Goal: Transaction & Acquisition: Book appointment/travel/reservation

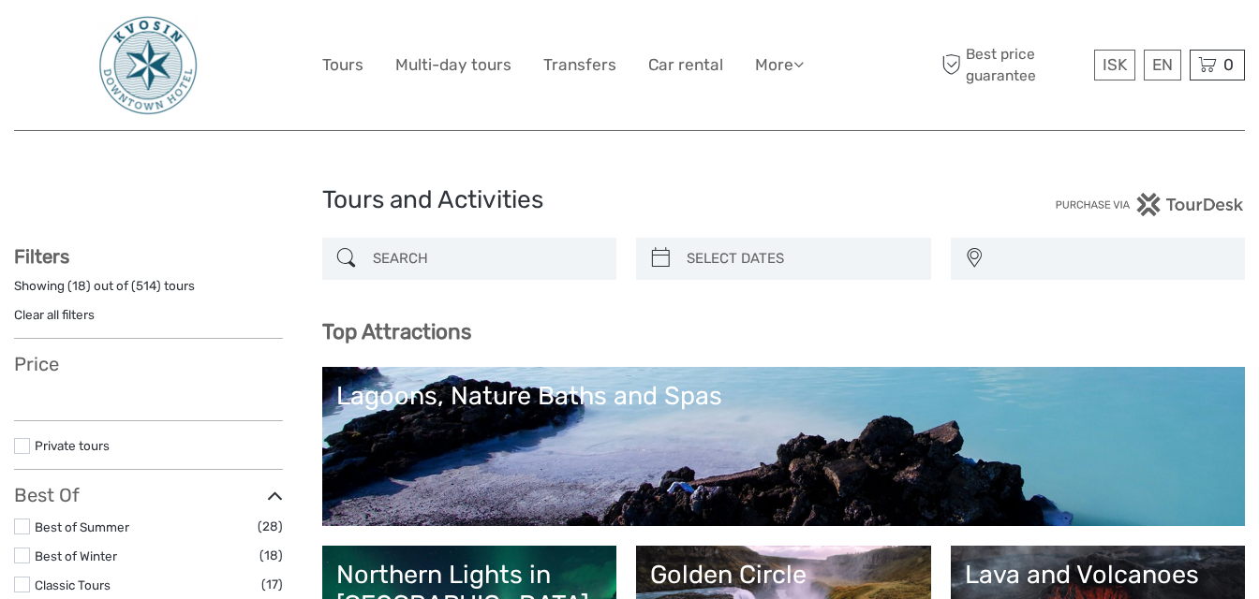
select select
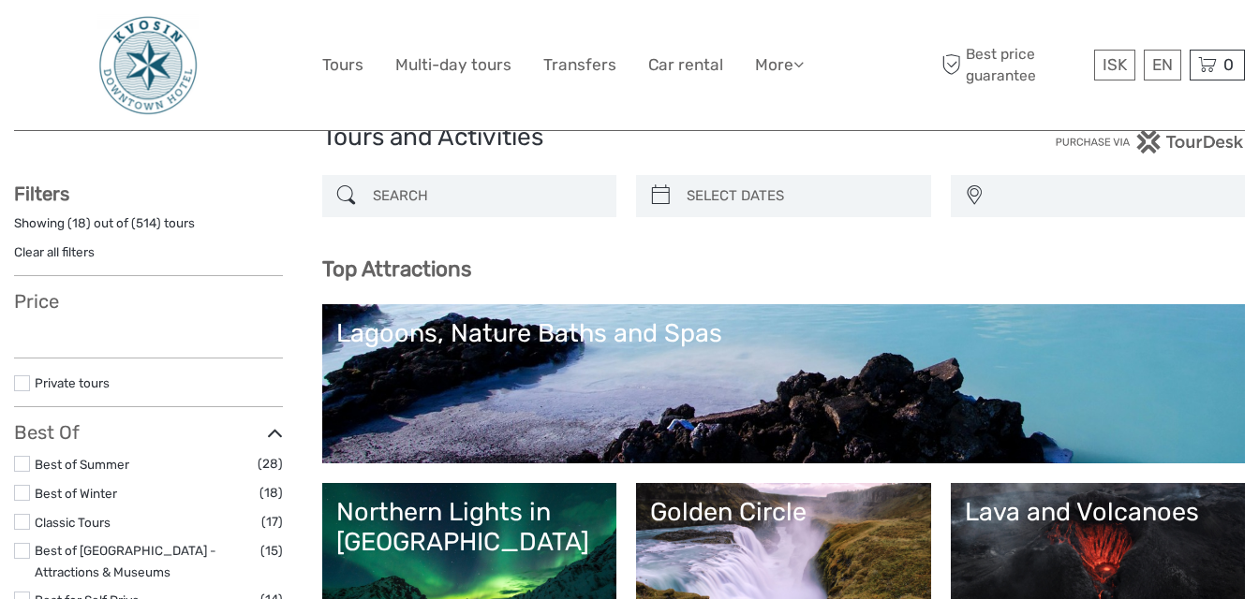
select select
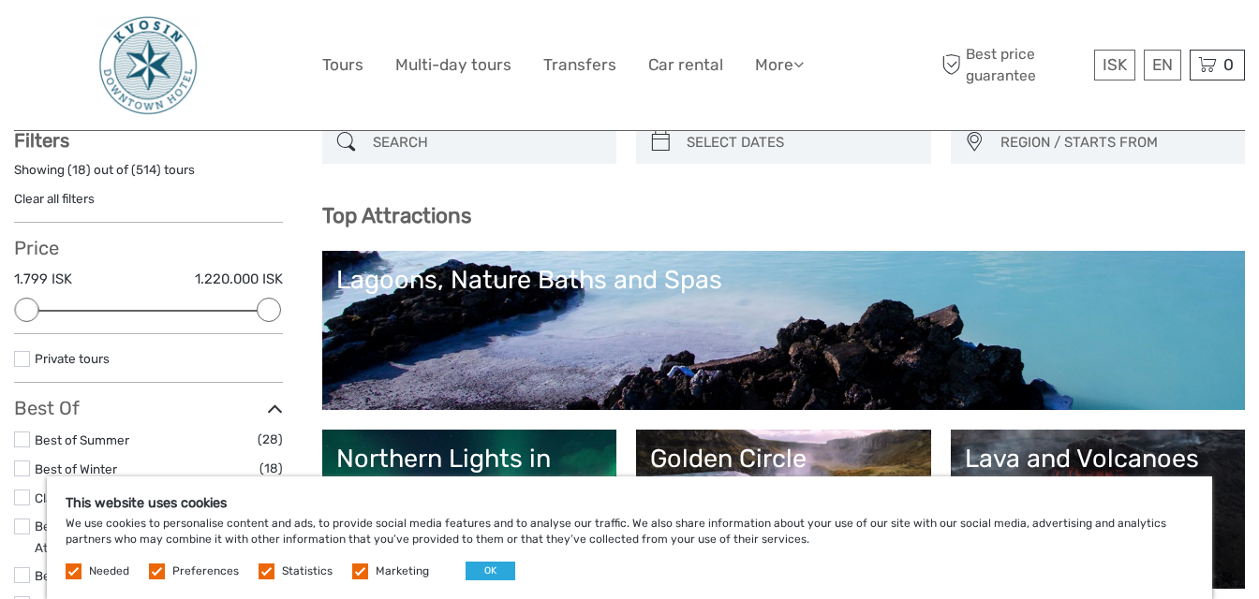
click at [1101, 214] on h3 "Top Attractions" at bounding box center [783, 215] width 923 height 25
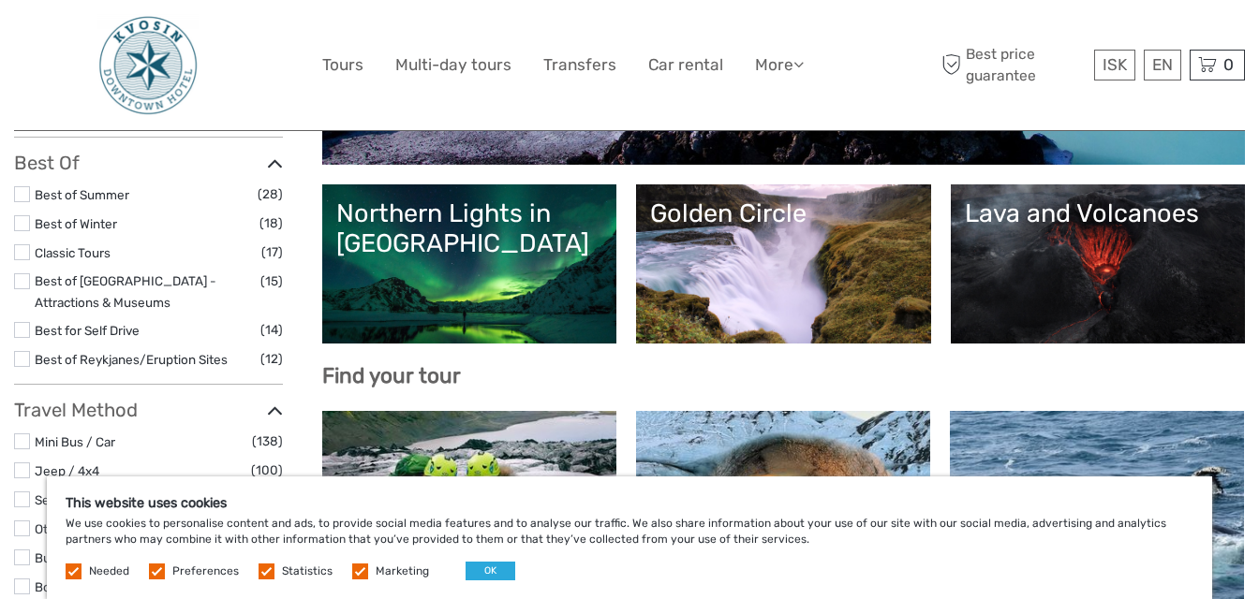
scroll to position [365, 0]
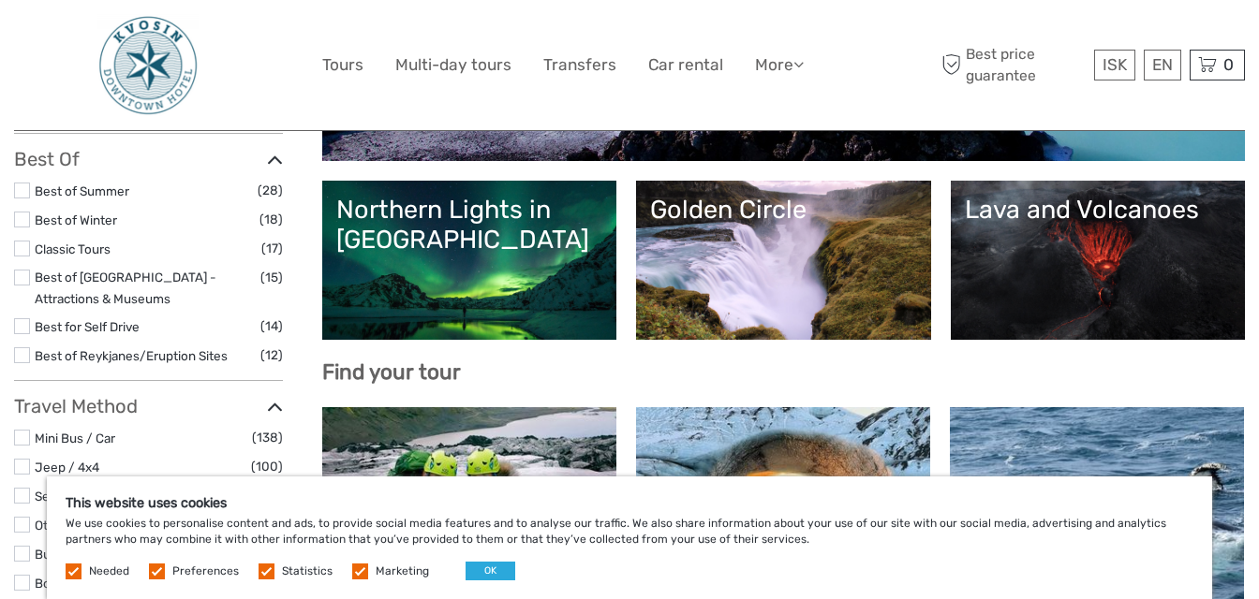
click at [823, 279] on link "Golden Circle" at bounding box center [783, 260] width 267 height 131
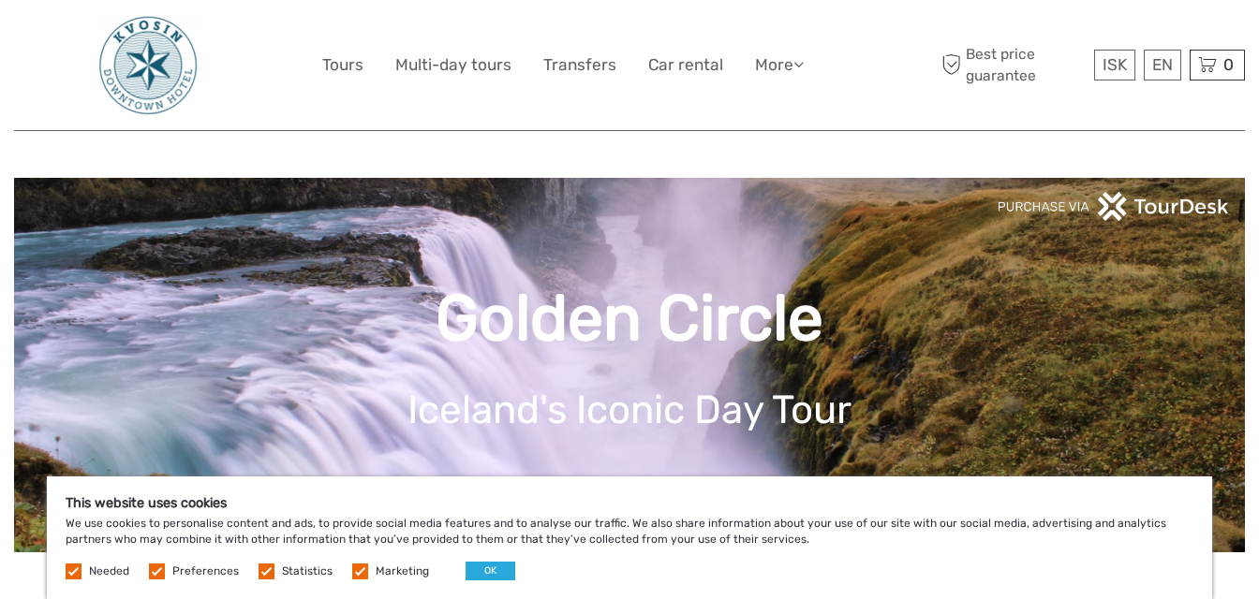
click at [158, 569] on label at bounding box center [157, 572] width 16 height 16
click at [0, 0] on input "checkbox" at bounding box center [0, 0] width 0 height 0
click at [266, 566] on label at bounding box center [266, 572] width 16 height 16
click at [0, 0] on input "checkbox" at bounding box center [0, 0] width 0 height 0
click at [357, 569] on label at bounding box center [360, 572] width 16 height 16
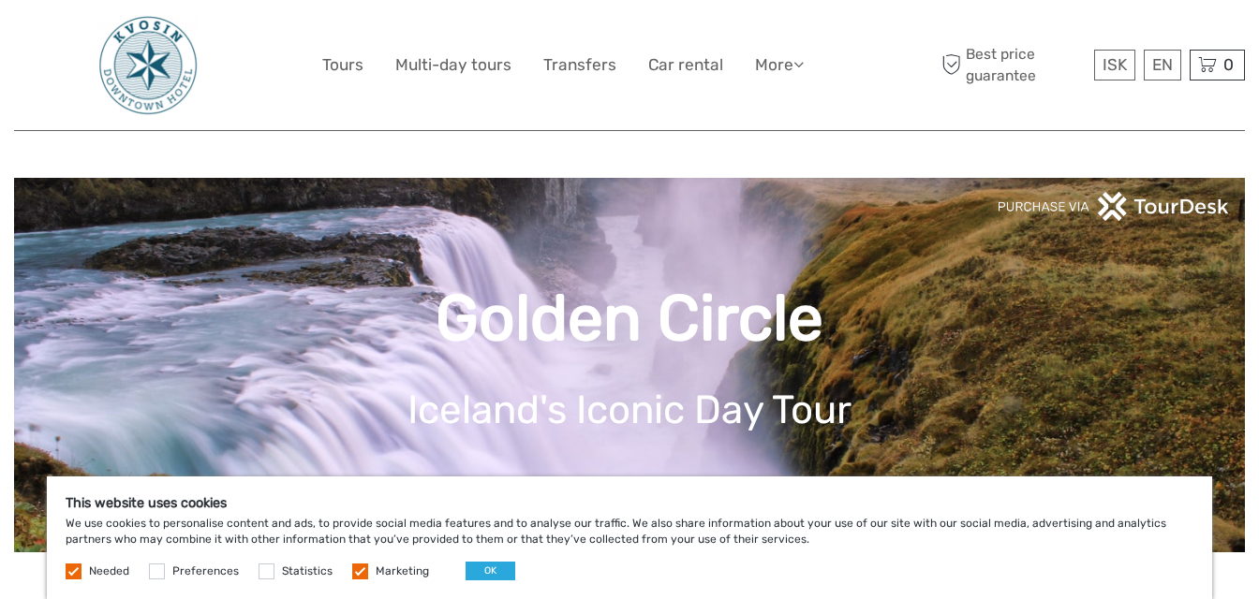
click at [0, 0] on input "checkbox" at bounding box center [0, 0] width 0 height 0
click at [481, 572] on button "OK" at bounding box center [490, 571] width 50 height 19
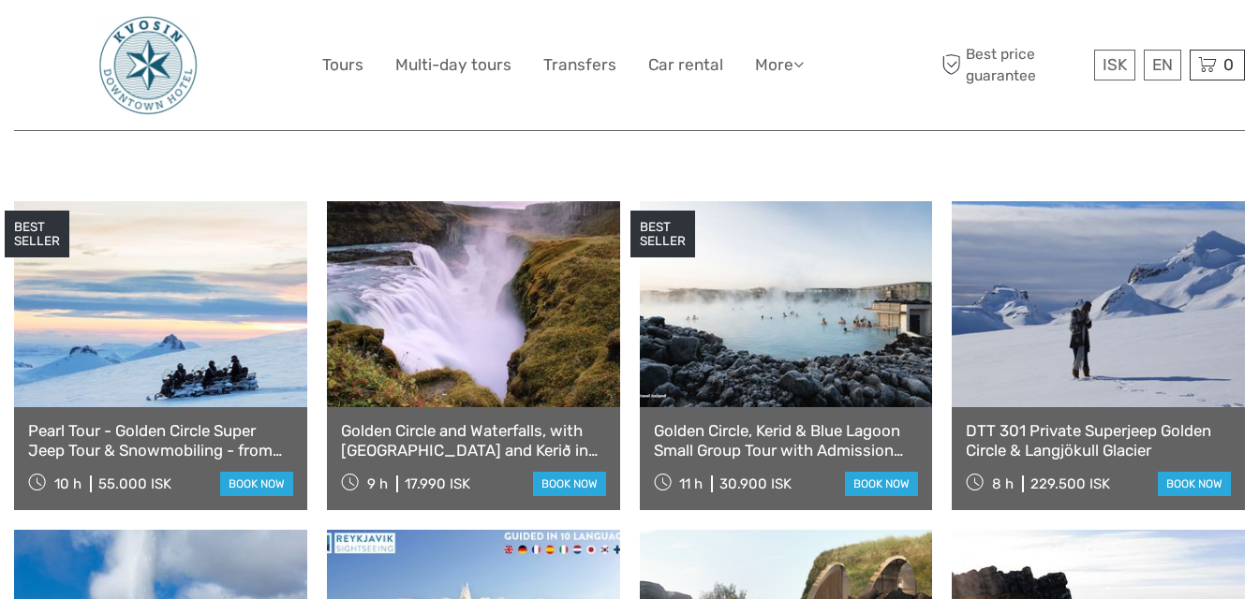
scroll to position [927, 0]
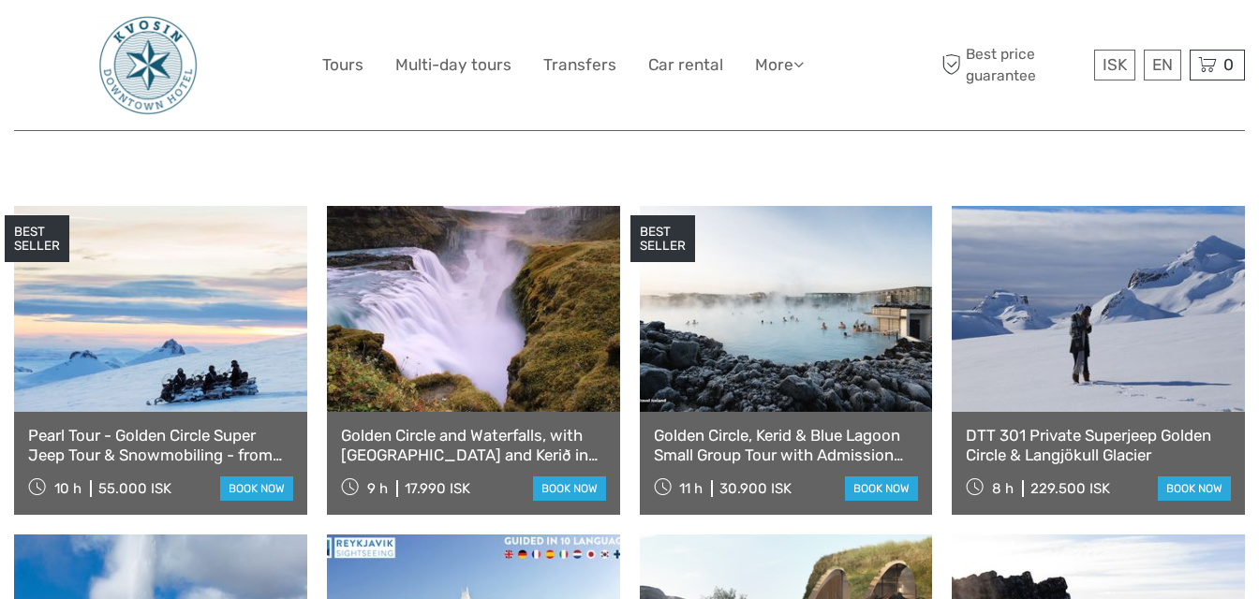
click at [444, 426] on link "Golden Circle and Waterfalls, with [GEOGRAPHIC_DATA] and Kerið in small group" at bounding box center [473, 445] width 265 height 38
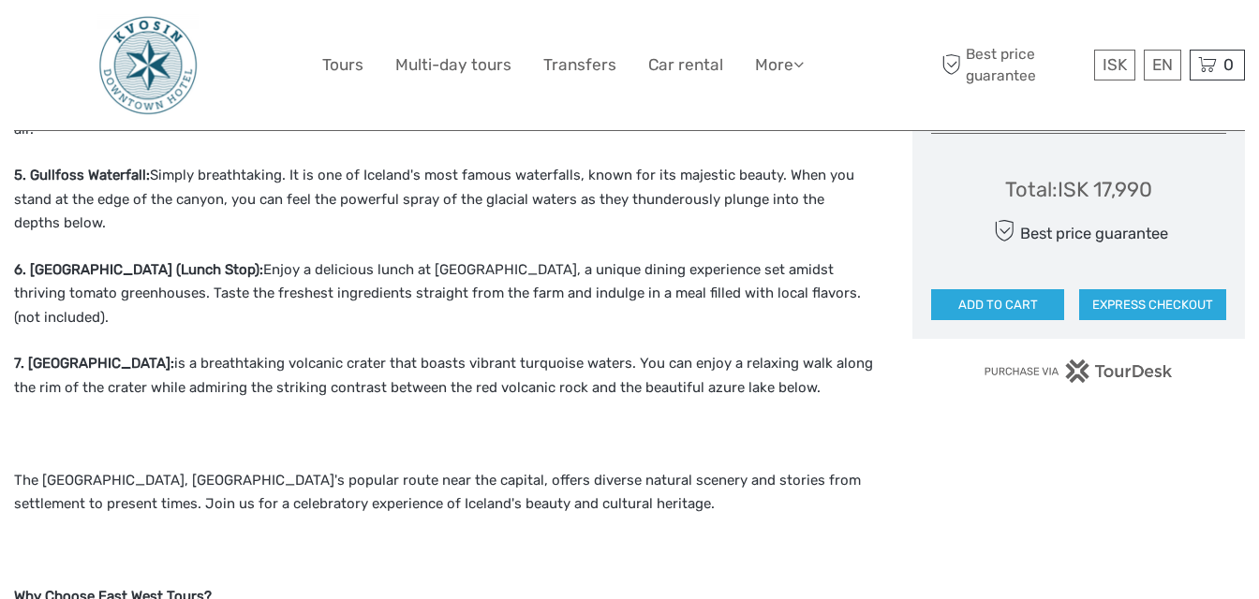
scroll to position [1250, 0]
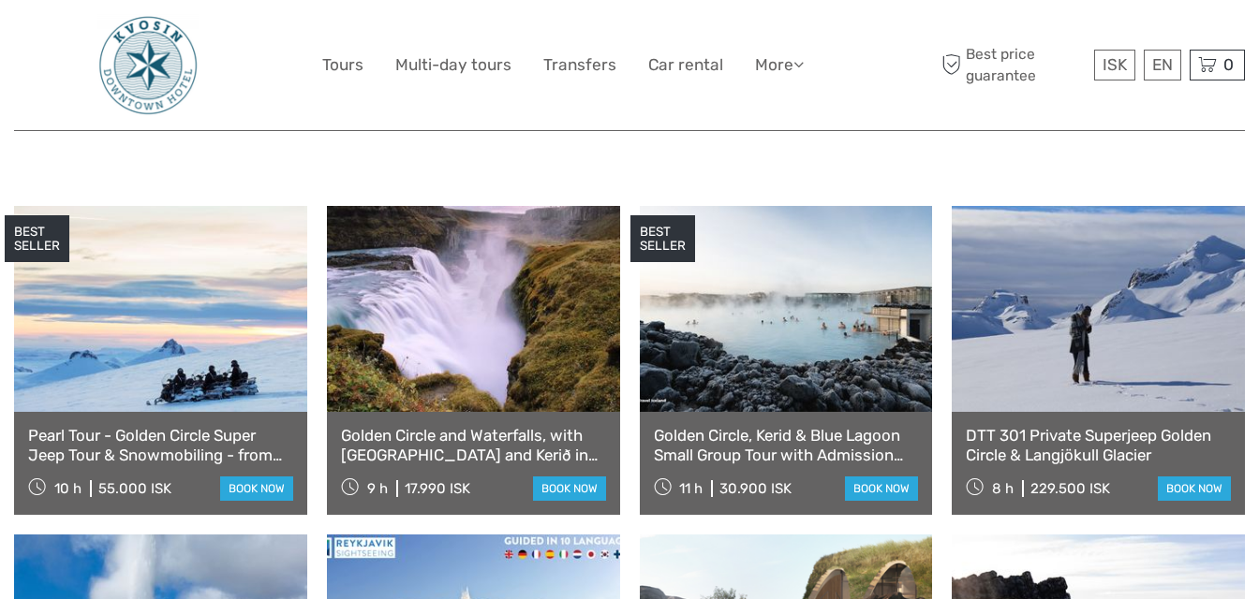
click at [834, 426] on link "Golden Circle, Kerid & Blue Lagoon Small Group Tour with Admission Ticket" at bounding box center [786, 445] width 265 height 38
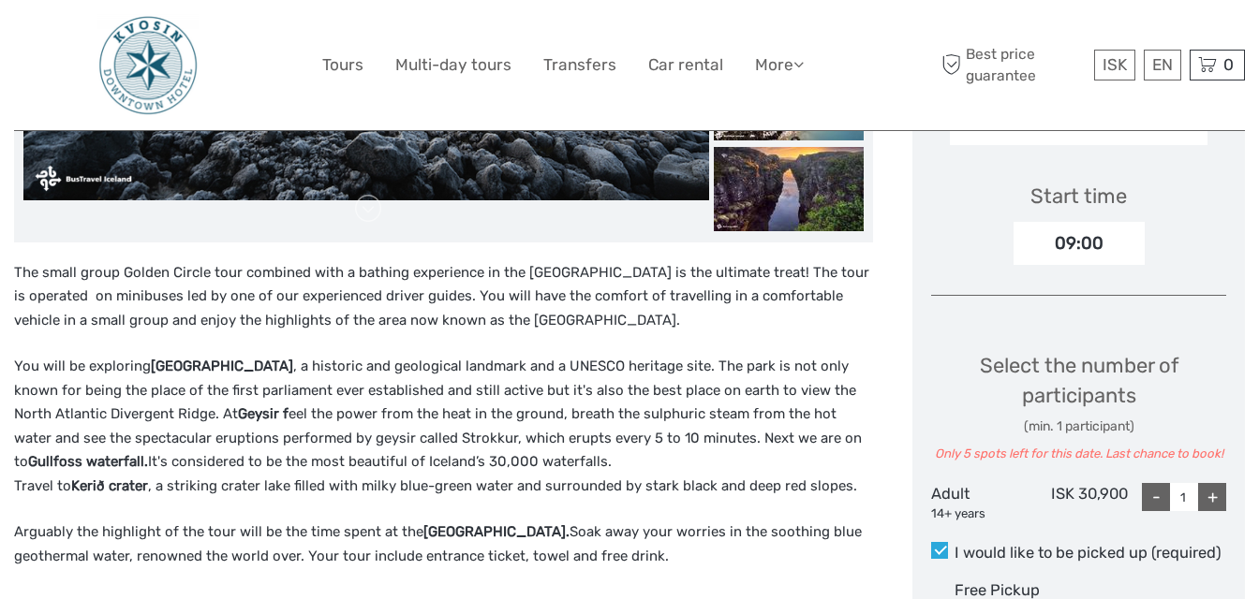
scroll to position [649, 0]
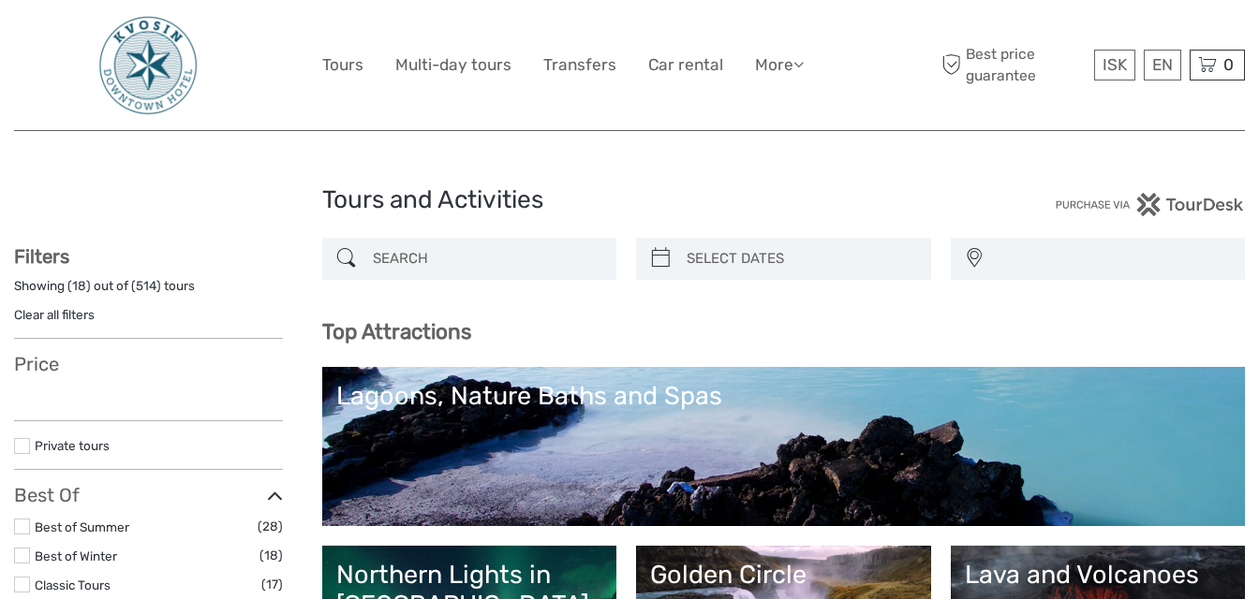
select select
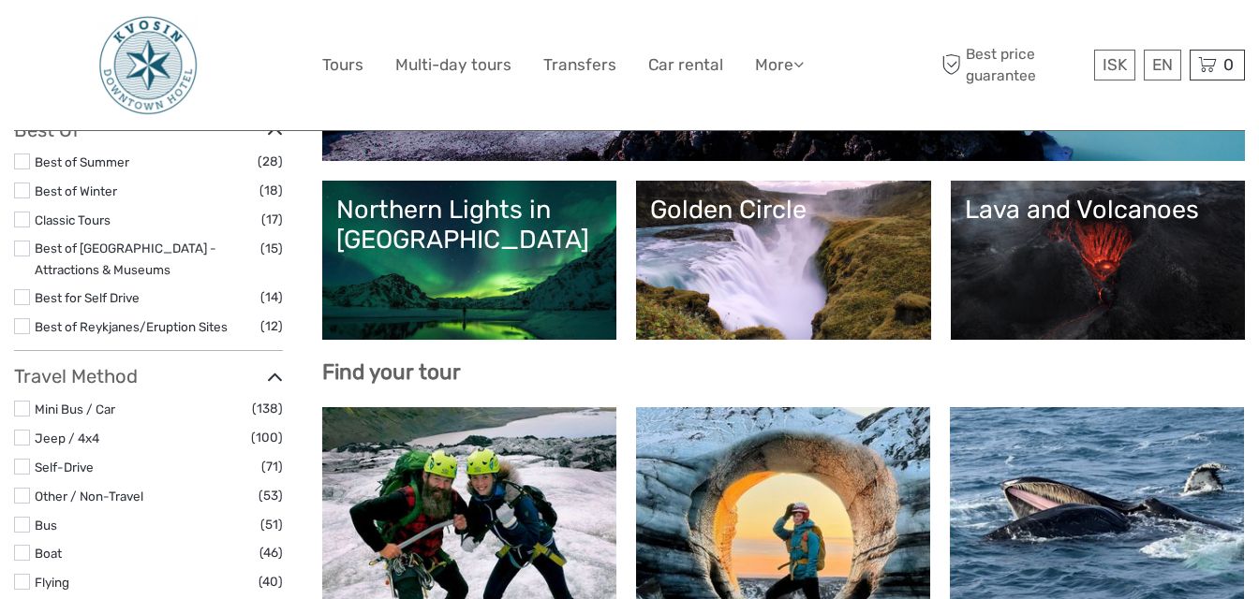
select select
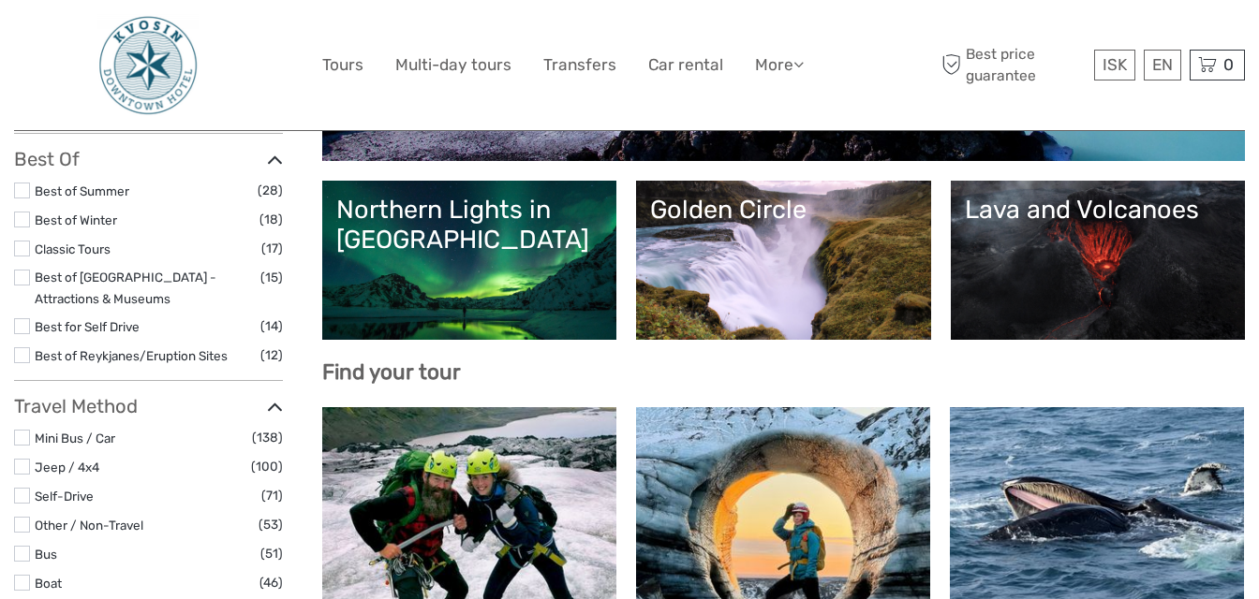
scroll to position [0, 0]
click at [1166, 245] on link "Lava and Volcanoes" at bounding box center [1098, 260] width 267 height 131
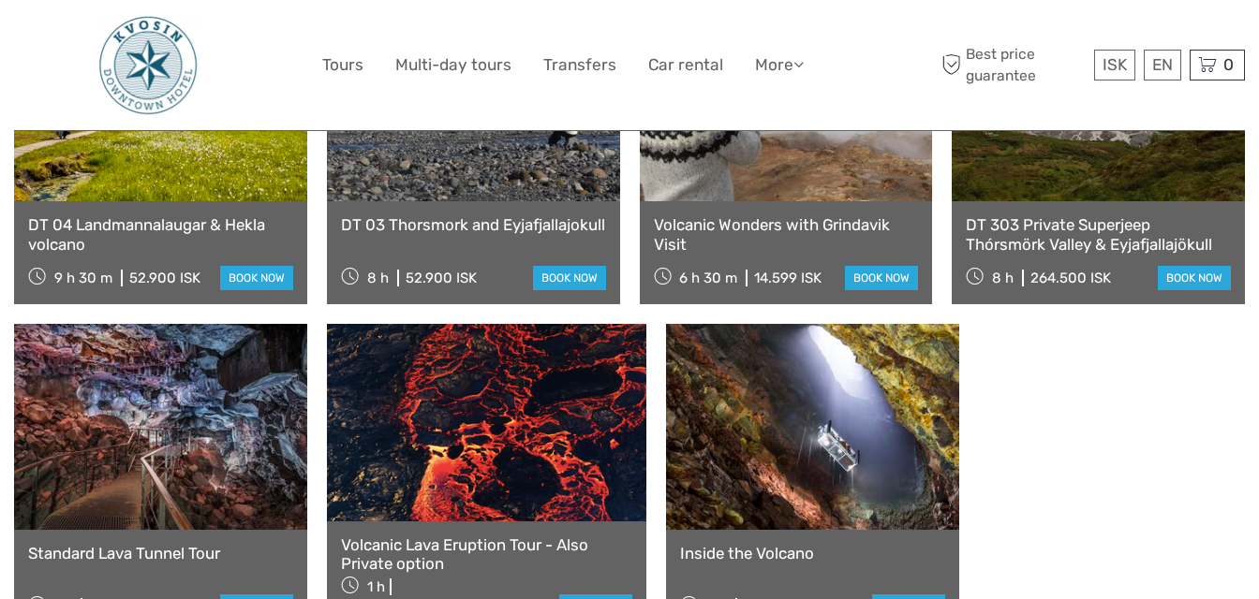
scroll to position [1259, 0]
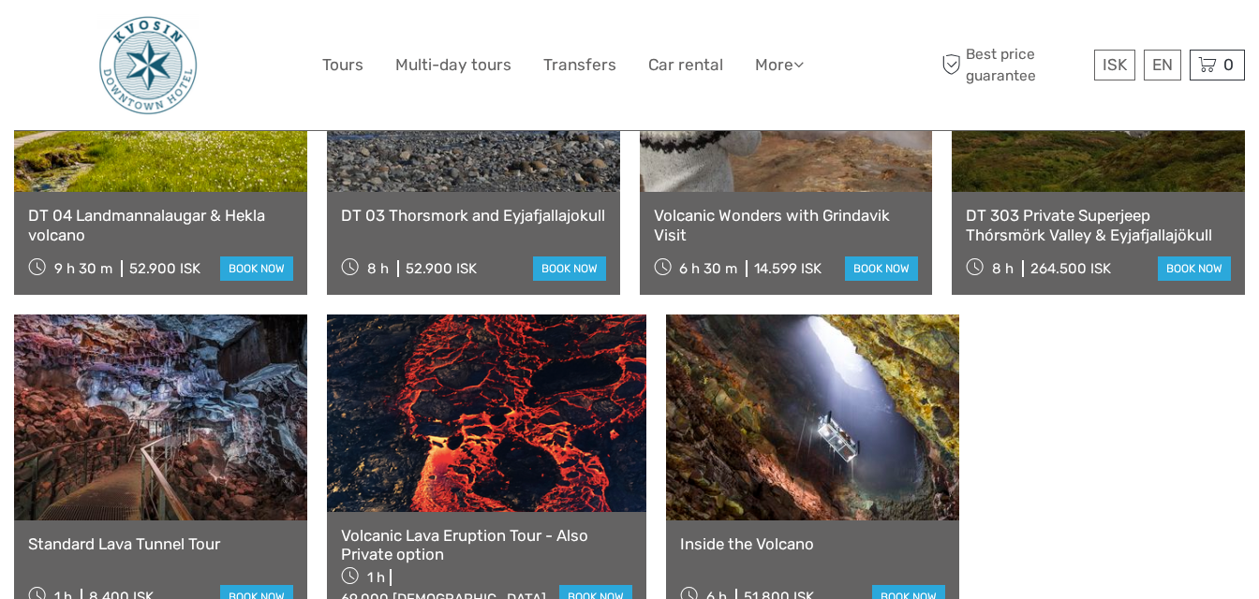
click at [769, 206] on link "Volcanic Wonders with Grindavik Visit" at bounding box center [786, 225] width 265 height 38
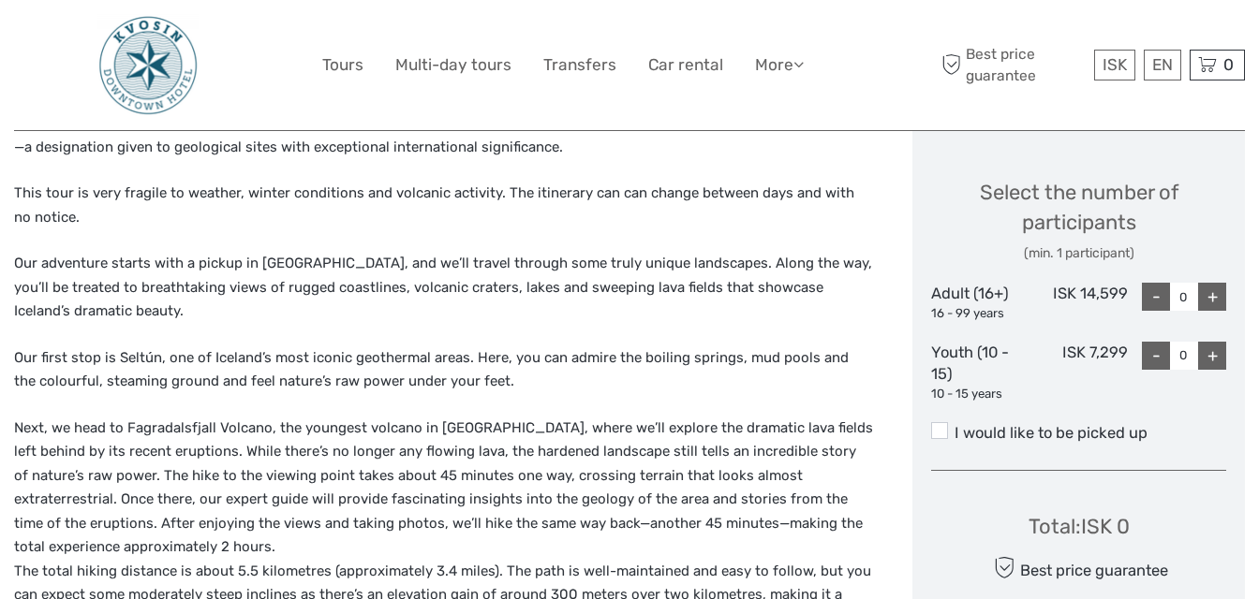
scroll to position [772, 0]
click at [332, 63] on link "Tours" at bounding box center [342, 65] width 41 height 27
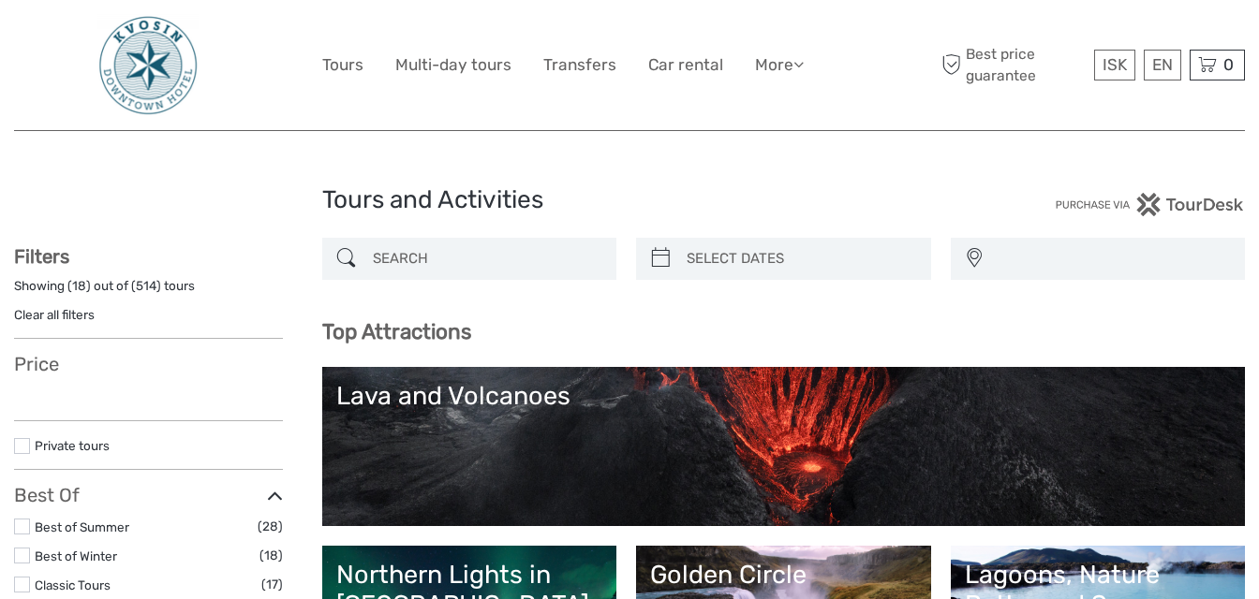
select select
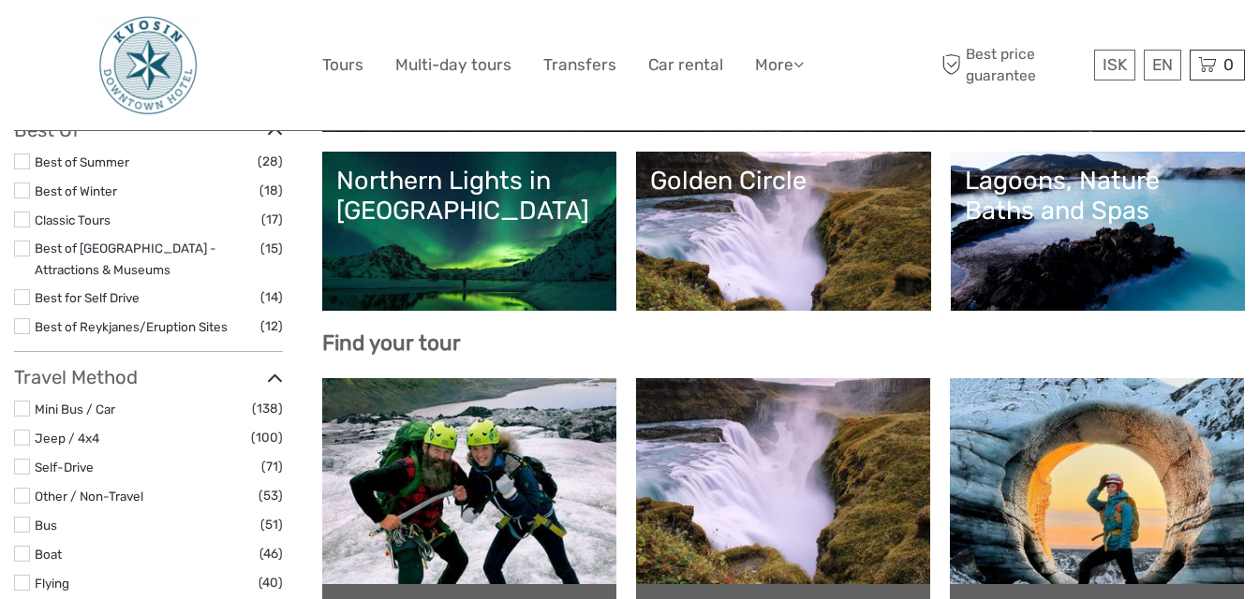
scroll to position [395, 0]
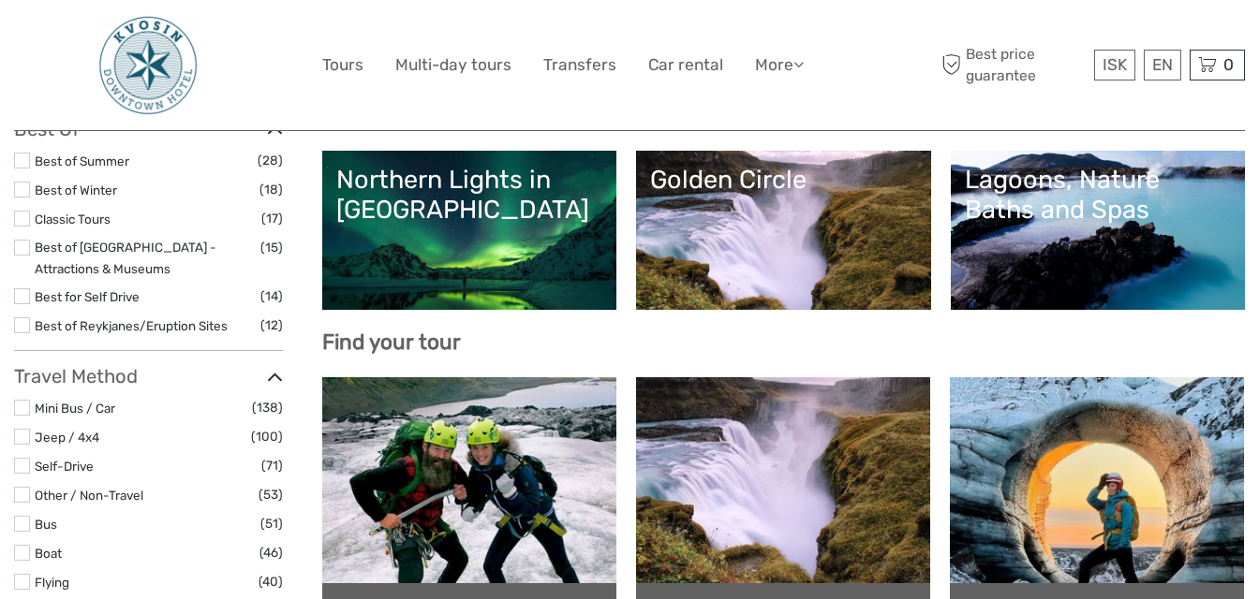
click at [511, 253] on link "Northern Lights in [GEOGRAPHIC_DATA]" at bounding box center [469, 230] width 267 height 131
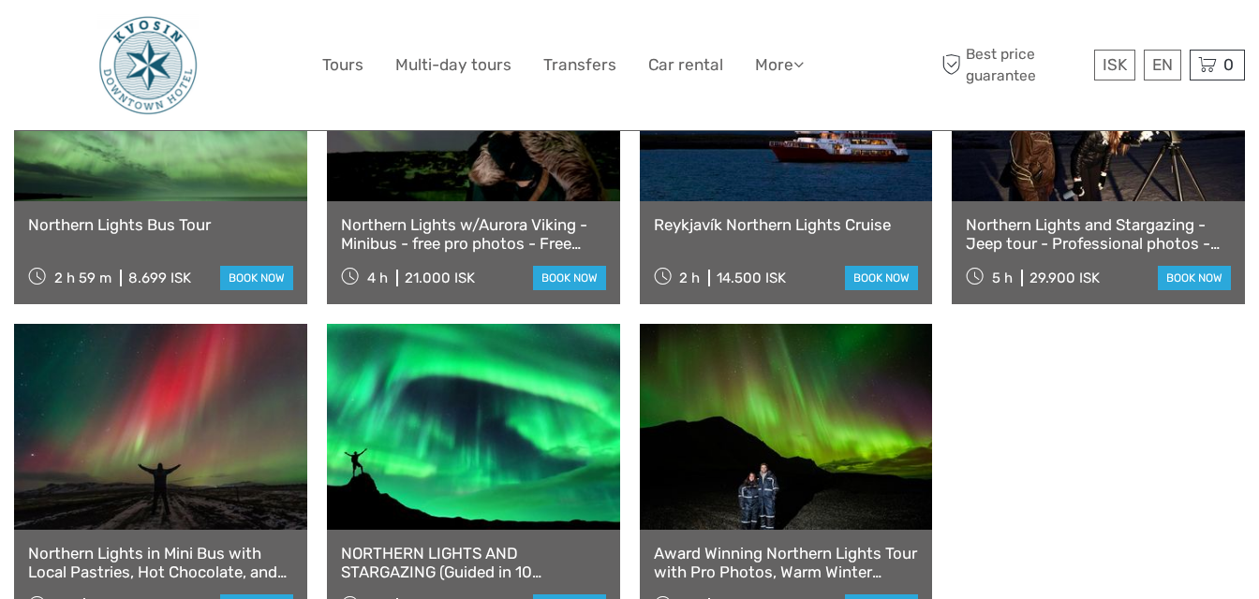
scroll to position [1161, 0]
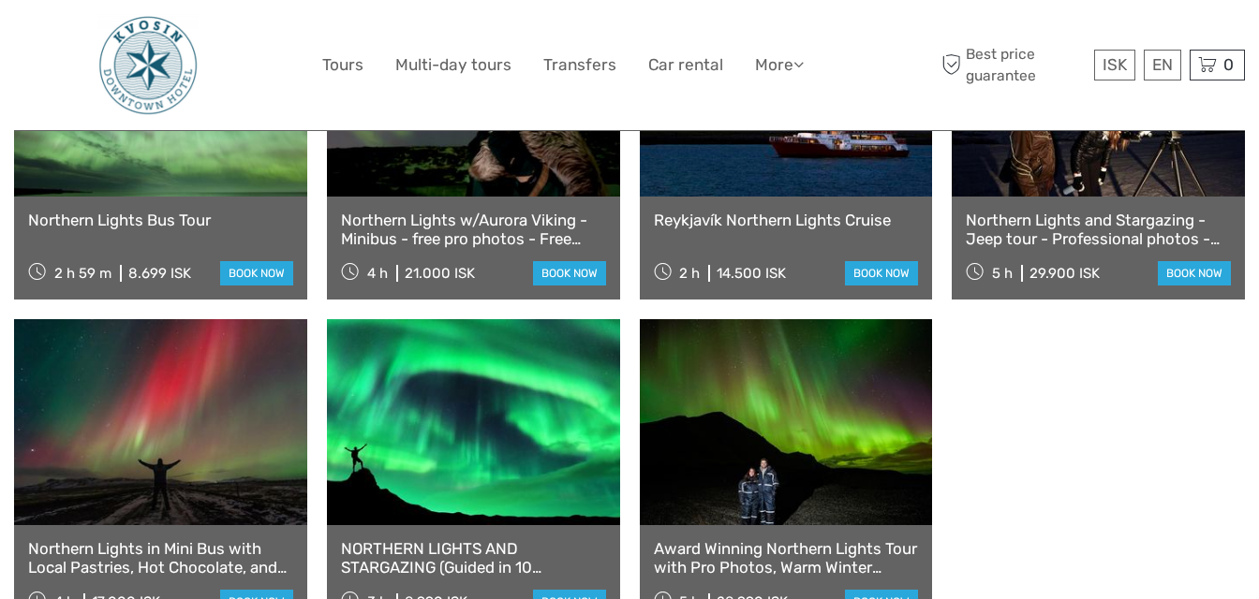
click at [88, 211] on link "Northern Lights Bus Tour" at bounding box center [160, 220] width 265 height 19
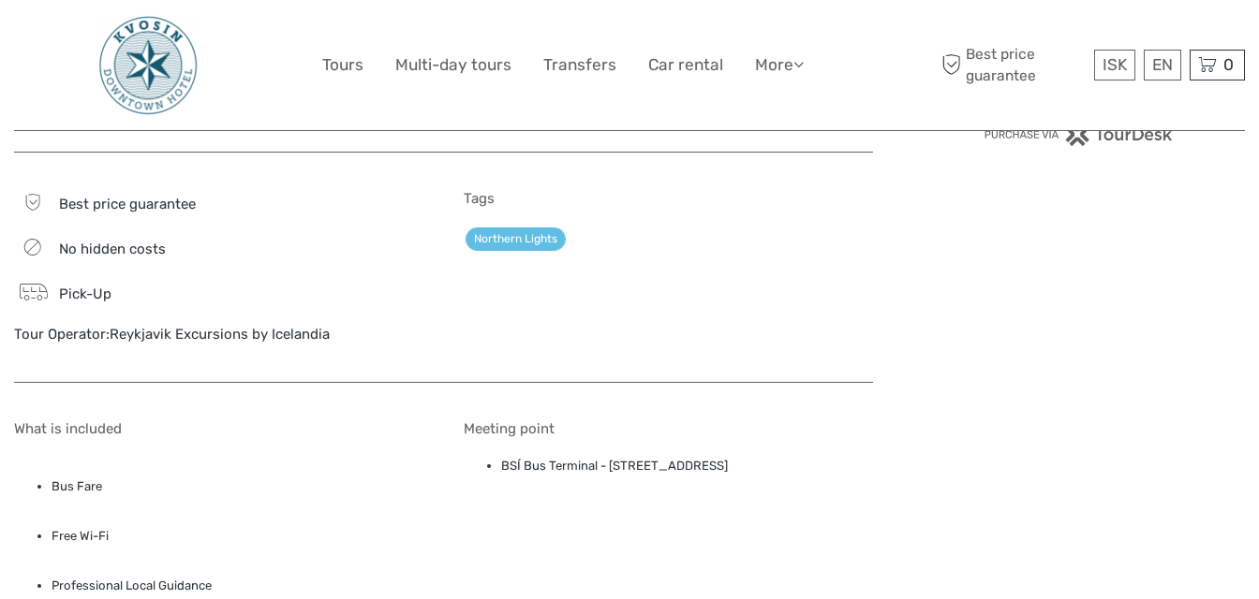
scroll to position [1361, 0]
click at [348, 63] on link "Tours" at bounding box center [342, 65] width 41 height 27
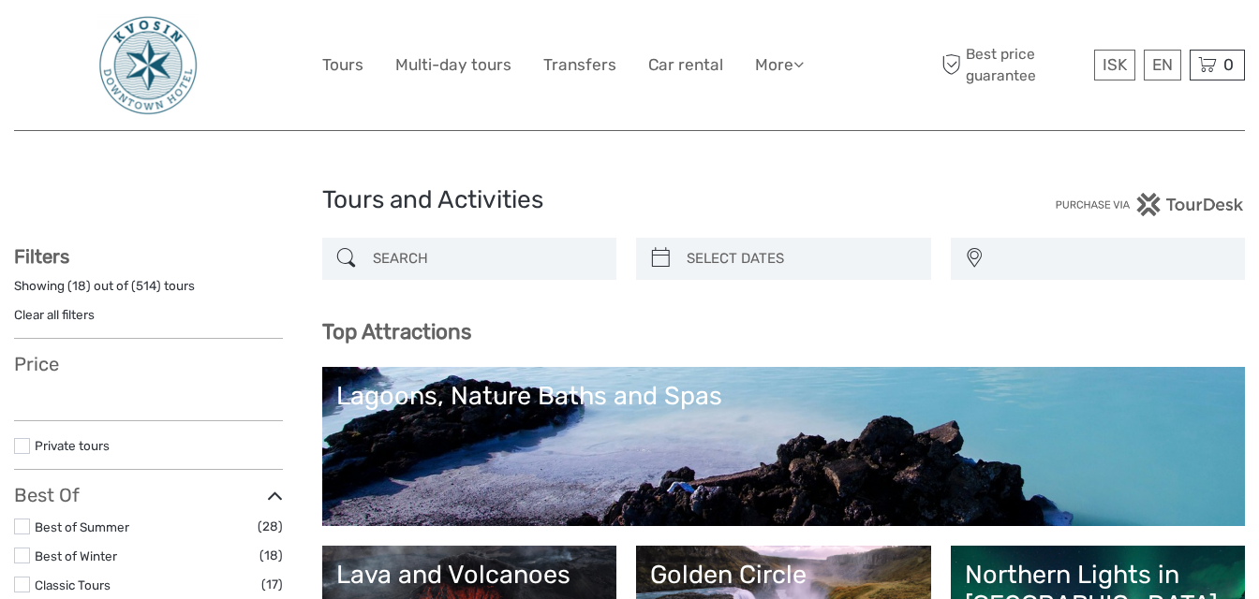
click at [346, 63] on link "Tours" at bounding box center [342, 65] width 41 height 27
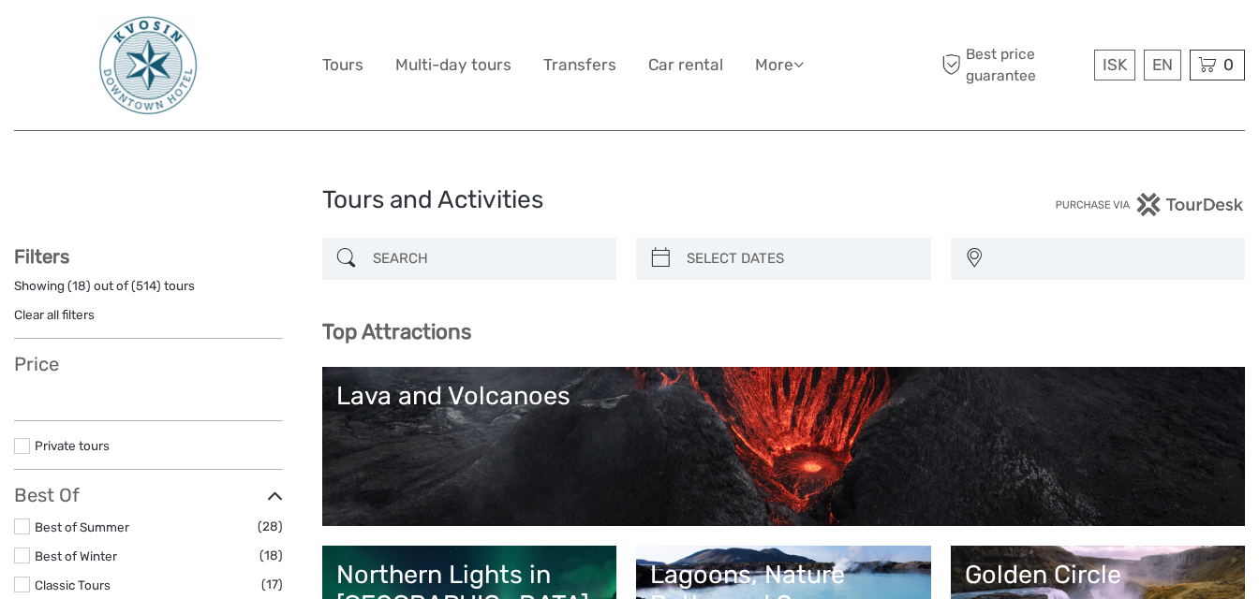
select select
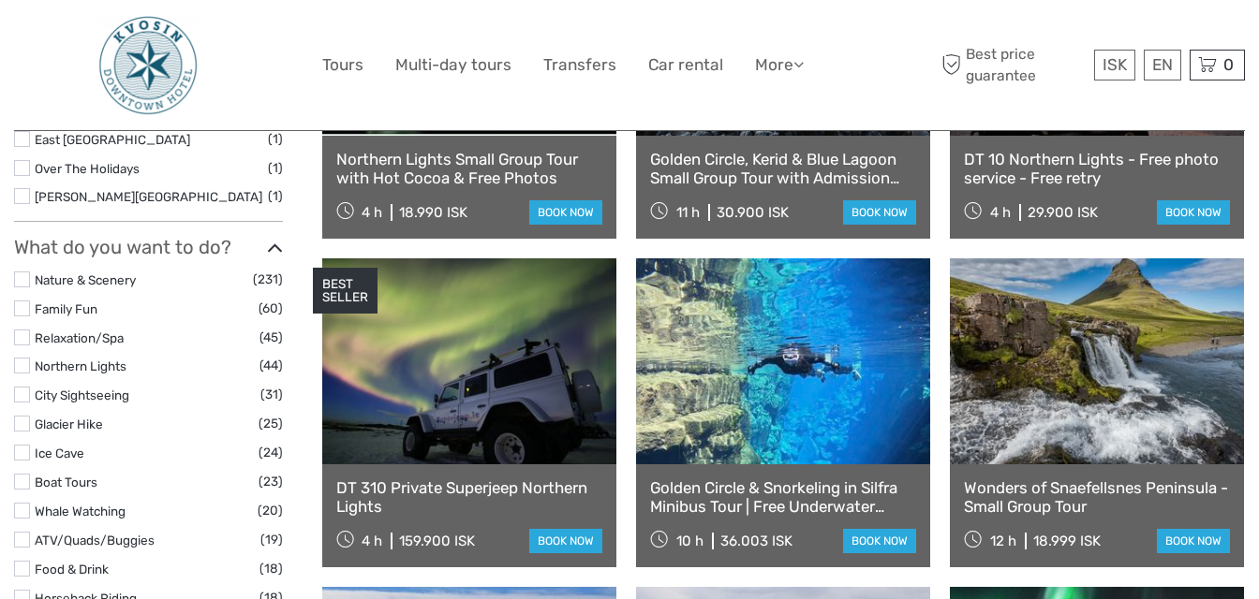
scroll to position [1519, 0]
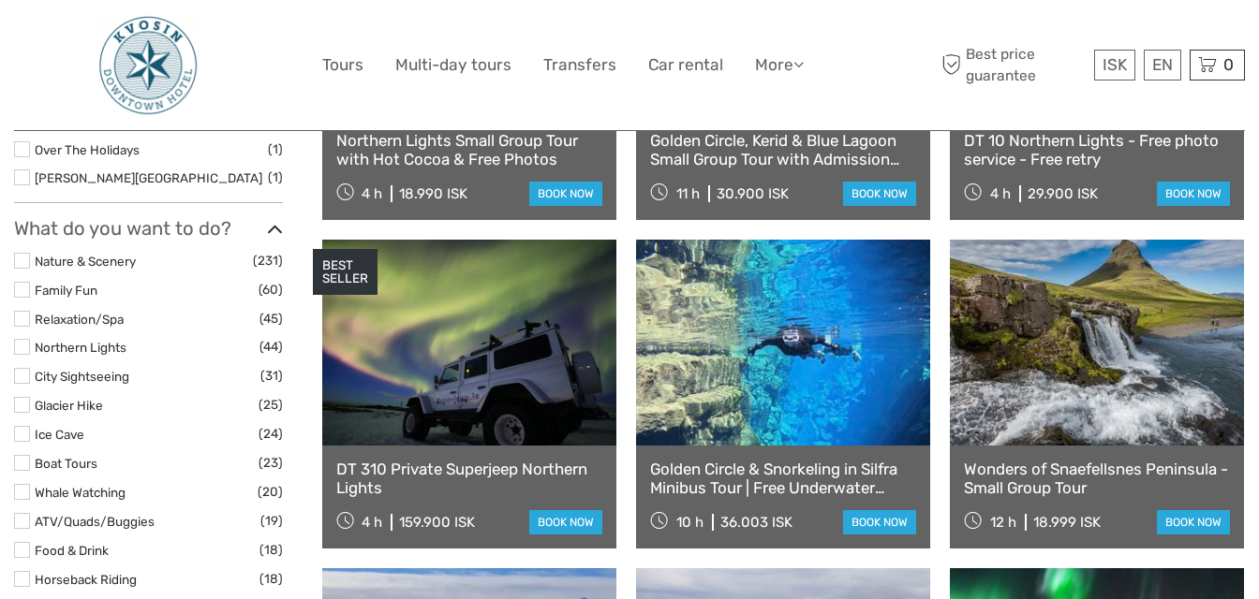
click at [767, 483] on link "Golden Circle & Snorkeling in Silfra Minibus Tour | Free Underwater Photos" at bounding box center [783, 479] width 266 height 38
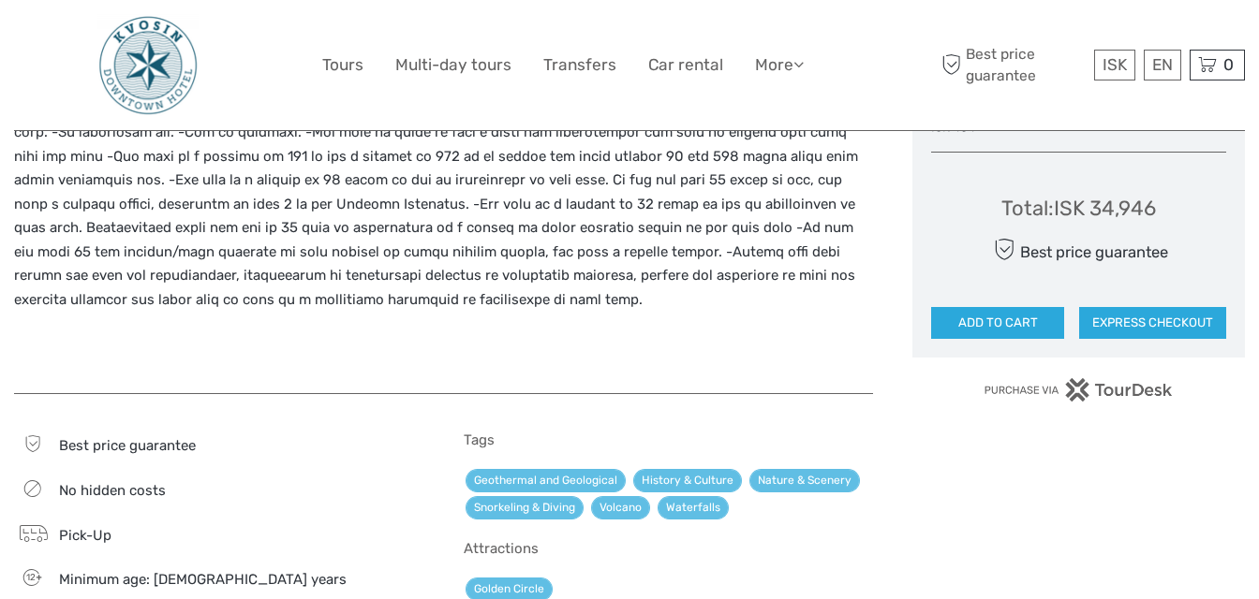
scroll to position [1381, 0]
click at [340, 60] on link "Tours" at bounding box center [342, 65] width 41 height 27
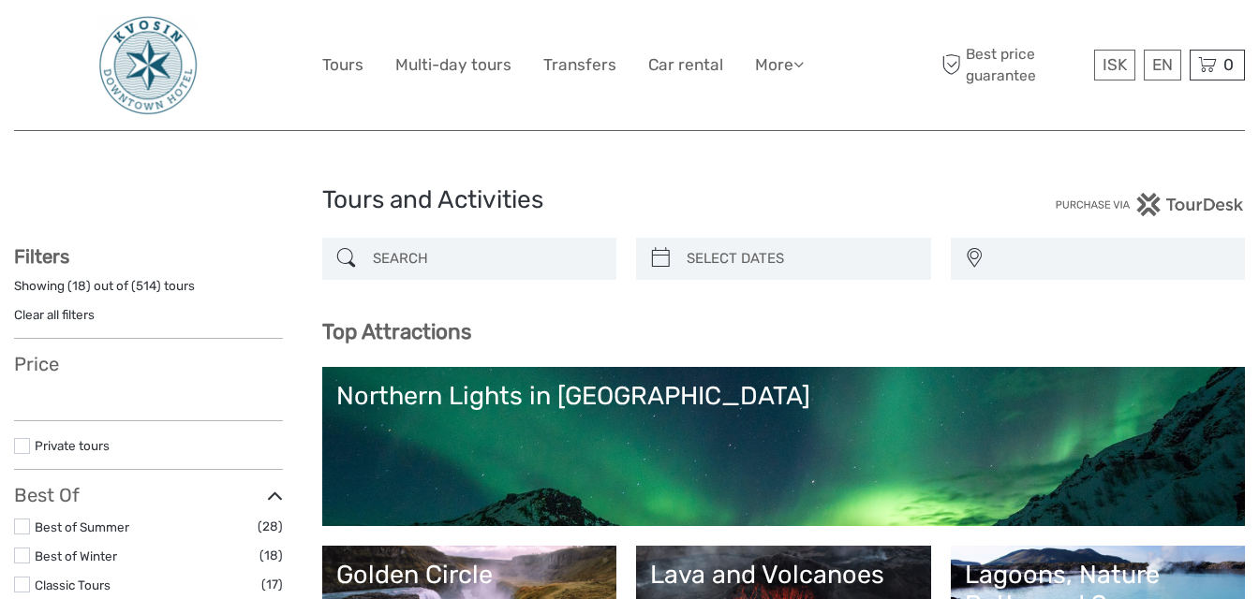
select select
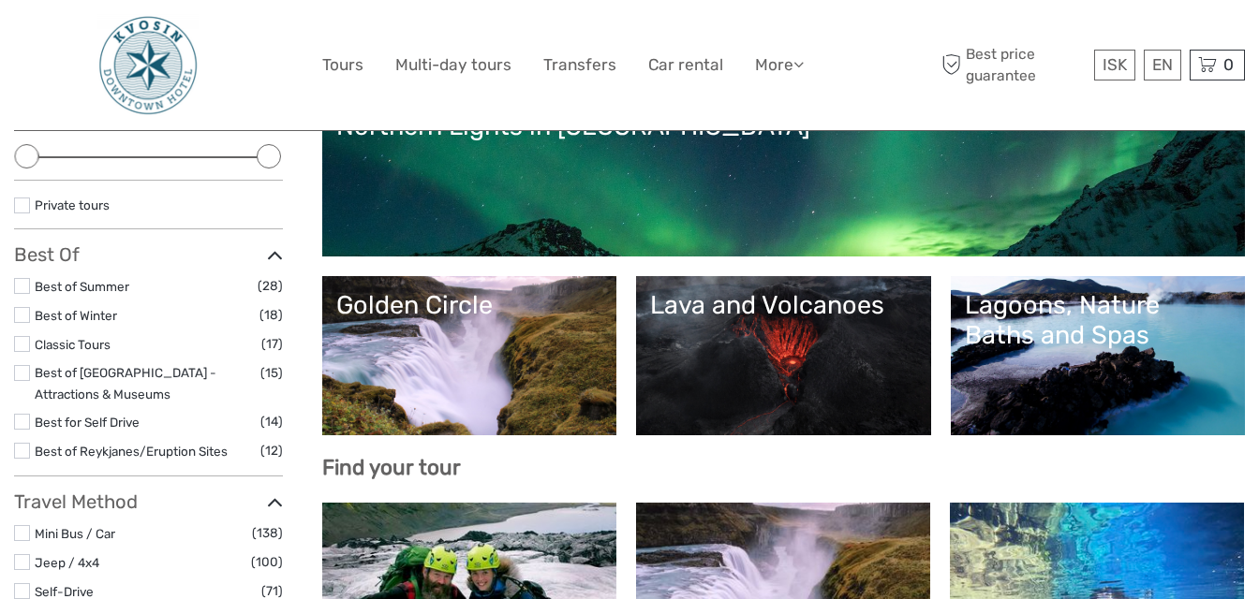
scroll to position [273, 0]
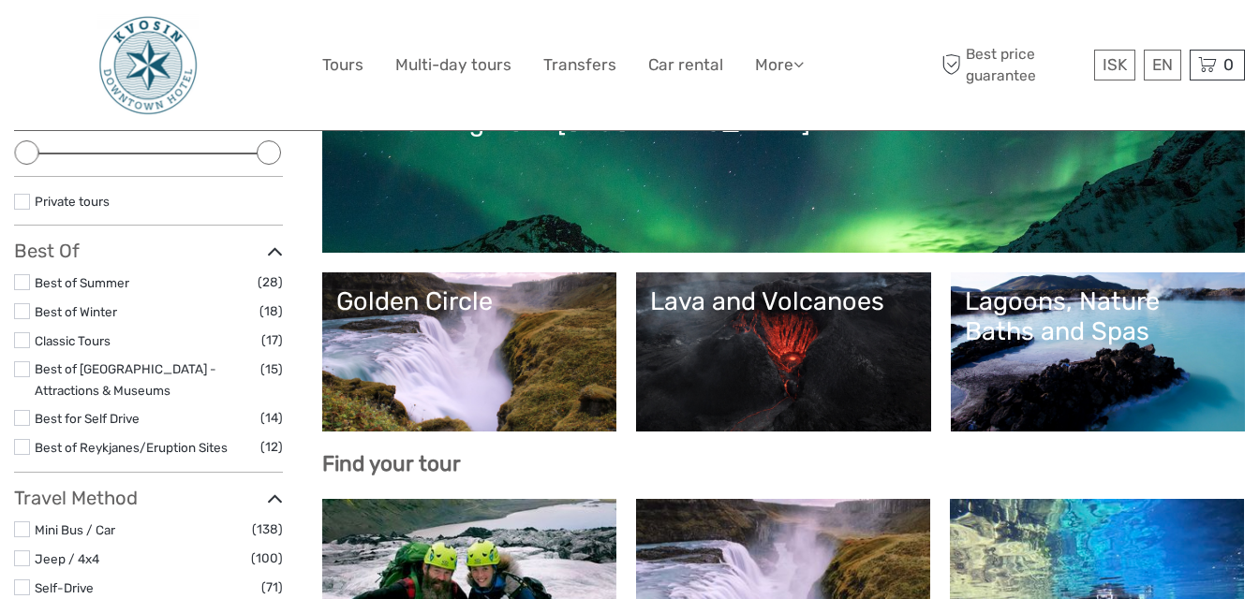
click at [1116, 334] on div "Lagoons, Nature Baths and Spas" at bounding box center [1098, 317] width 267 height 61
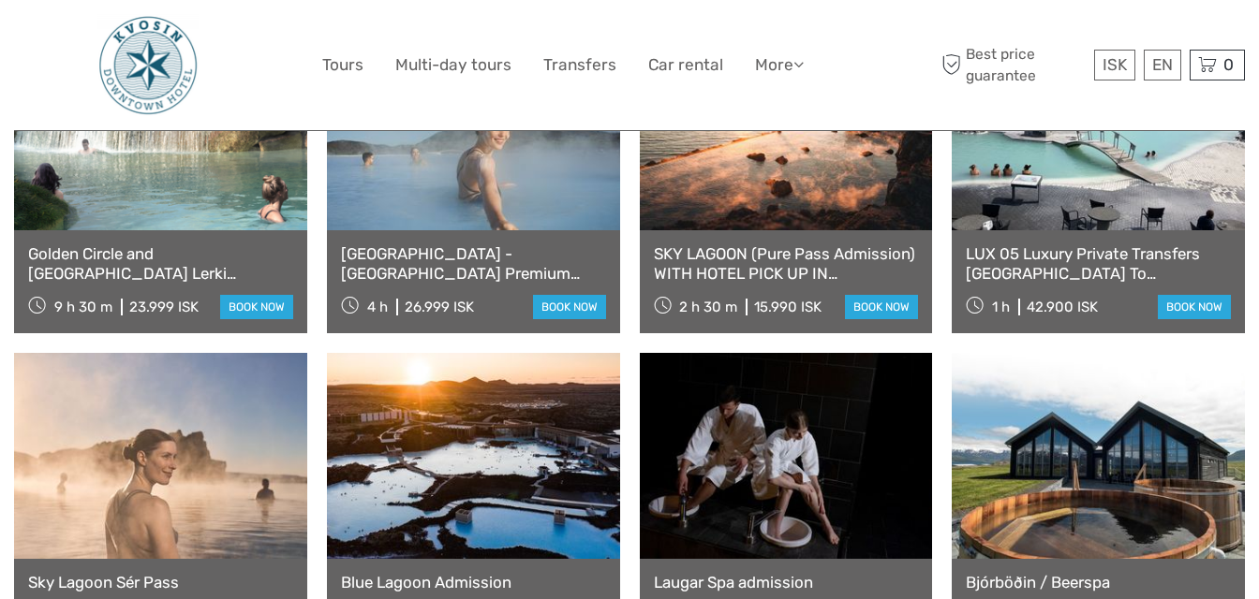
scroll to position [1215, 0]
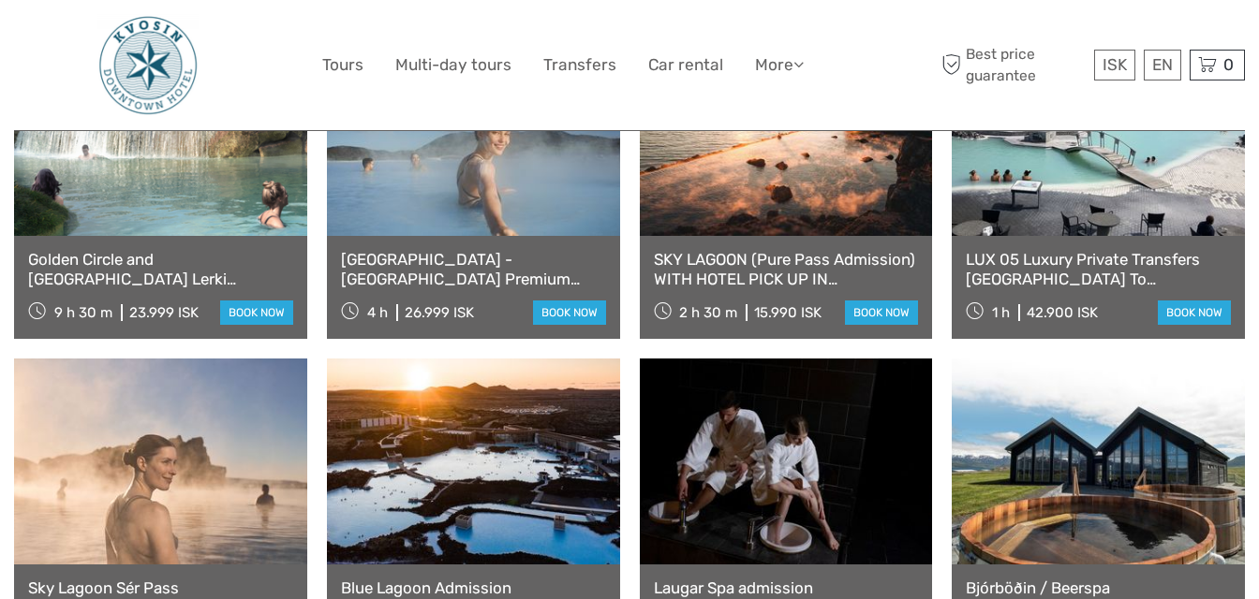
click at [1116, 332] on div "LUX 05 Luxury Private Transfers Reykjavik To Blue Lagoon 1 h 42.900 ISK book now" at bounding box center [1098, 287] width 293 height 103
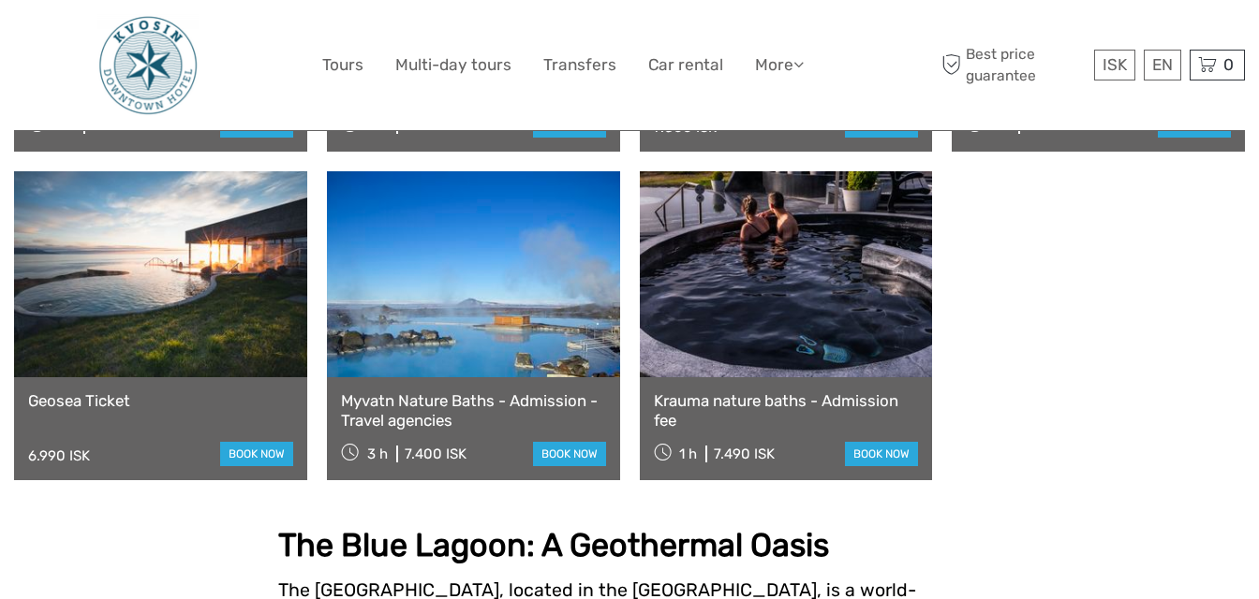
scroll to position [1725, 0]
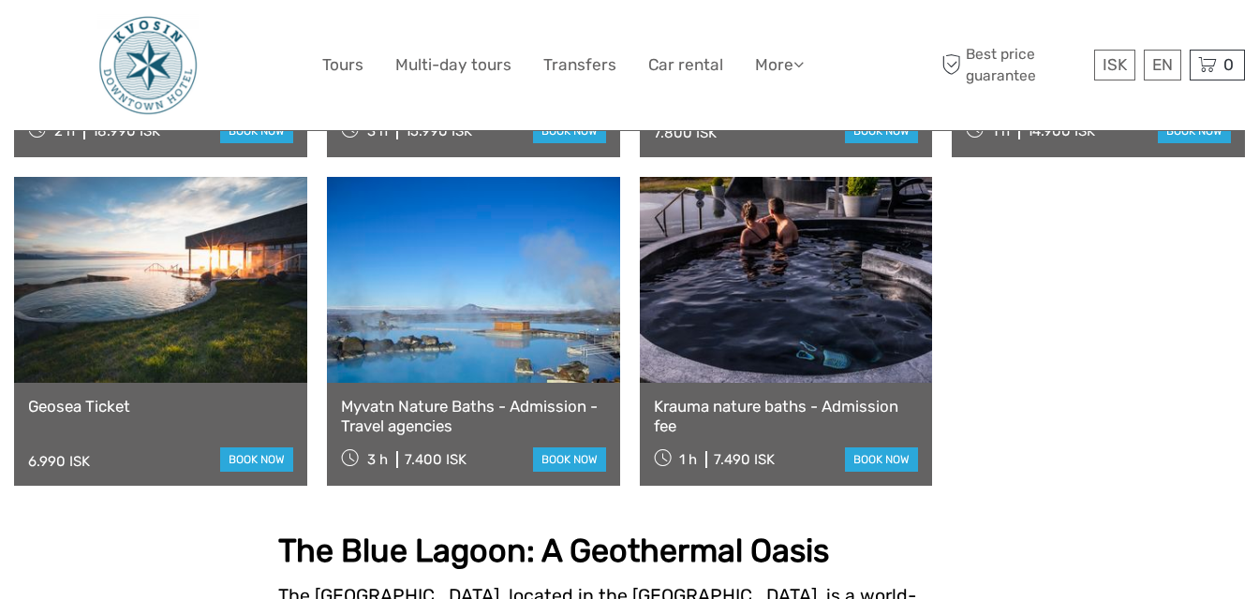
click at [465, 402] on link "Myvatn Nature Baths - Admission - Travel agencies" at bounding box center [473, 416] width 265 height 38
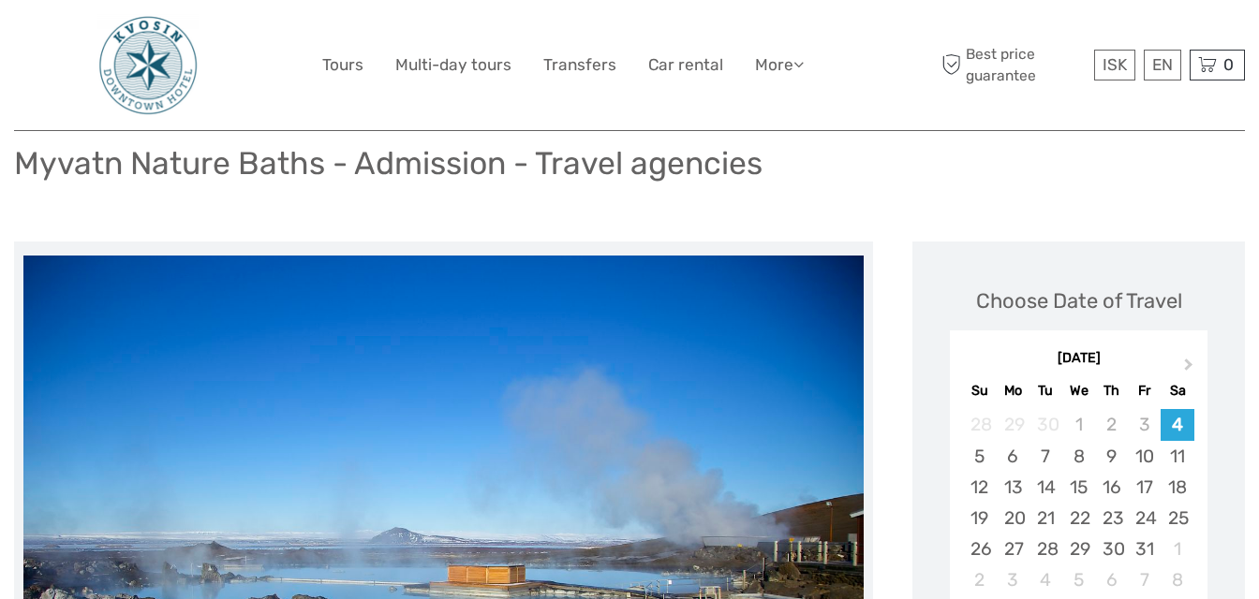
scroll to position [97, 0]
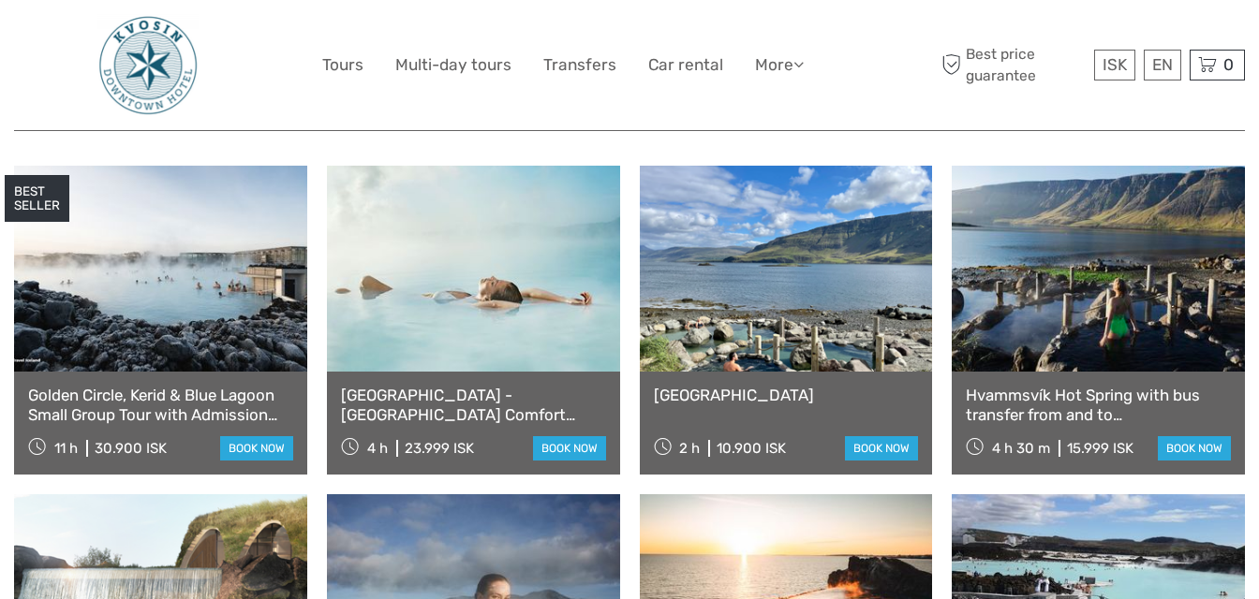
scroll to position [736, 0]
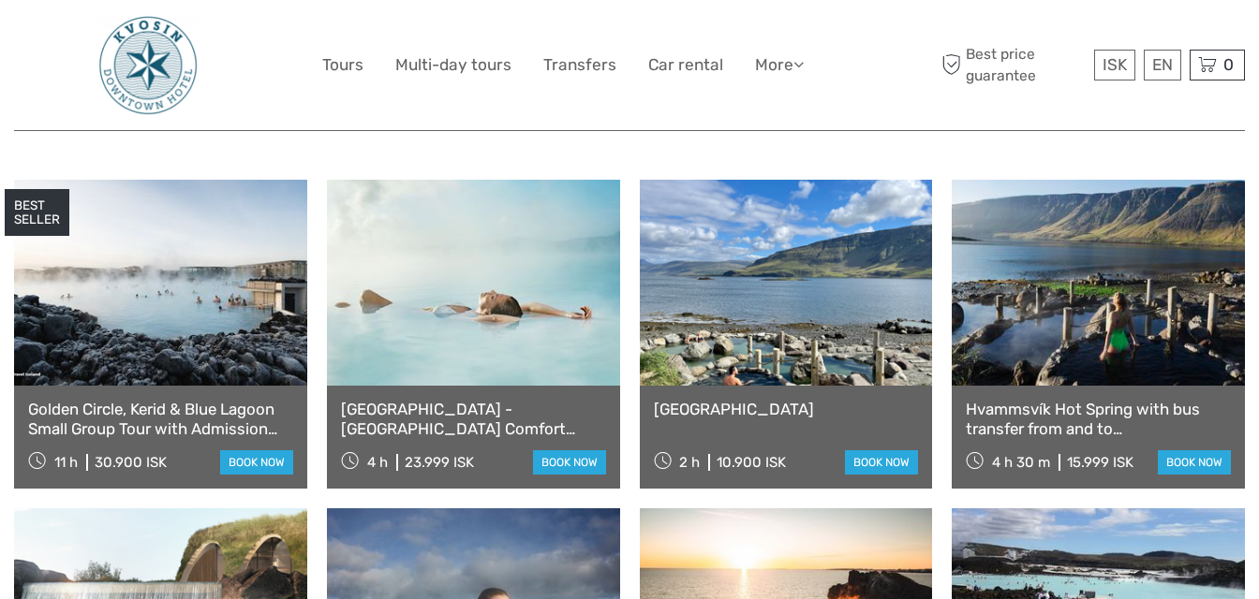
click at [792, 268] on link at bounding box center [786, 283] width 293 height 206
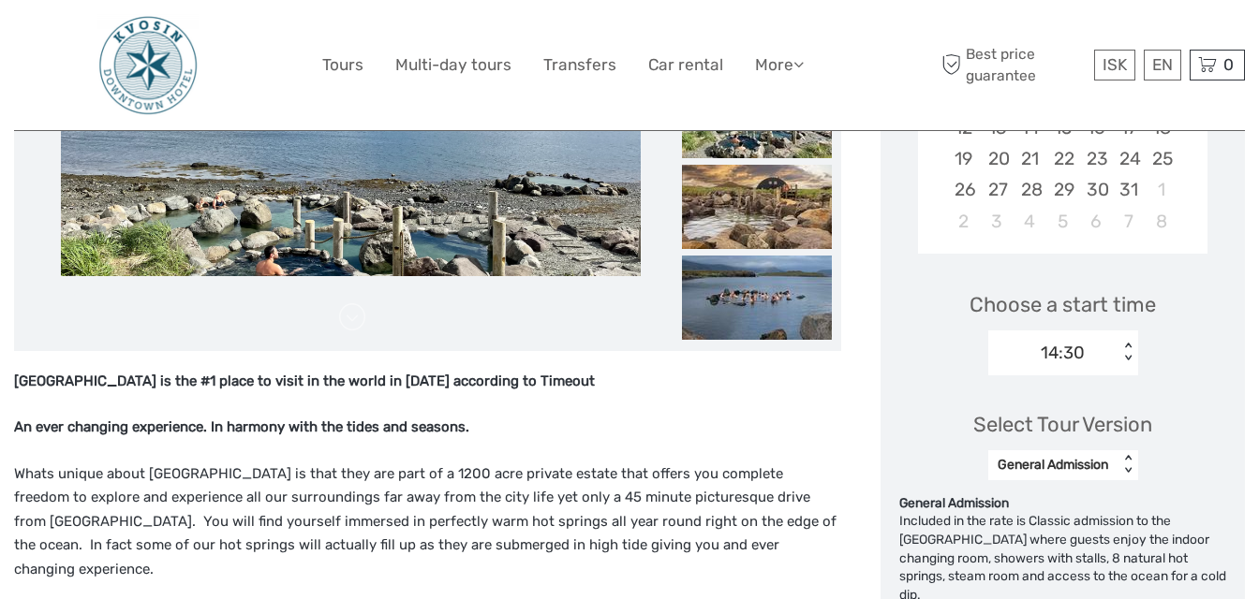
scroll to position [479, 0]
